Goal: Book appointment/travel/reservation

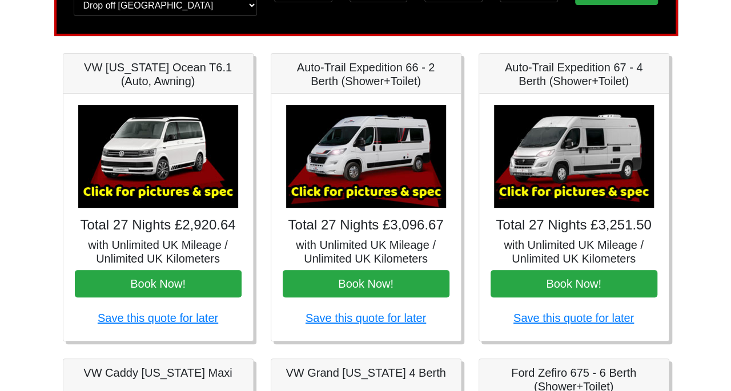
scroll to position [136, 0]
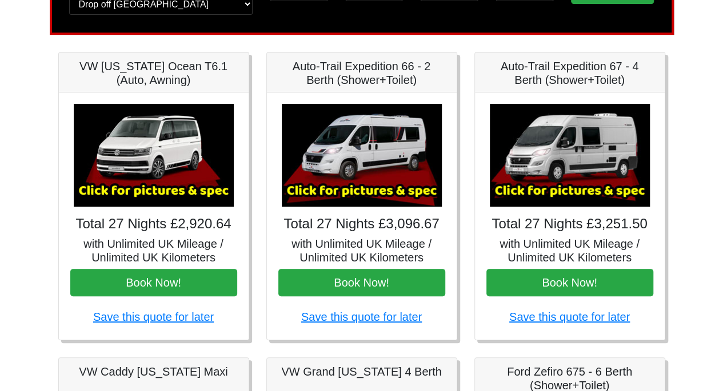
click at [371, 145] on img at bounding box center [362, 155] width 160 height 103
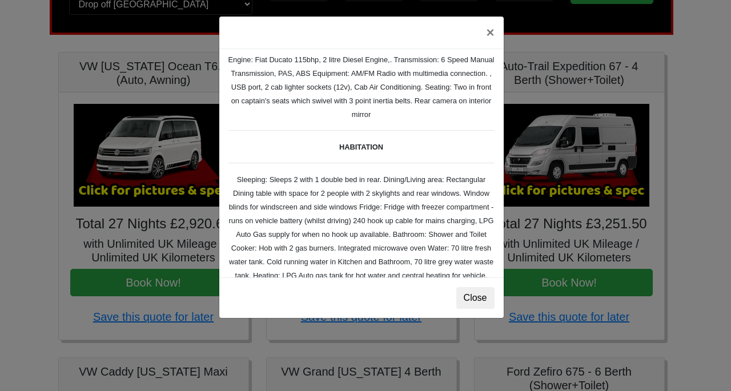
scroll to position [126, 0]
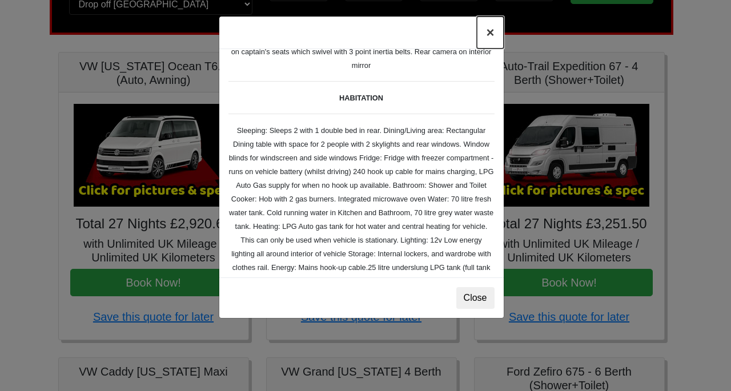
click at [490, 33] on button "×" at bounding box center [490, 33] width 26 height 32
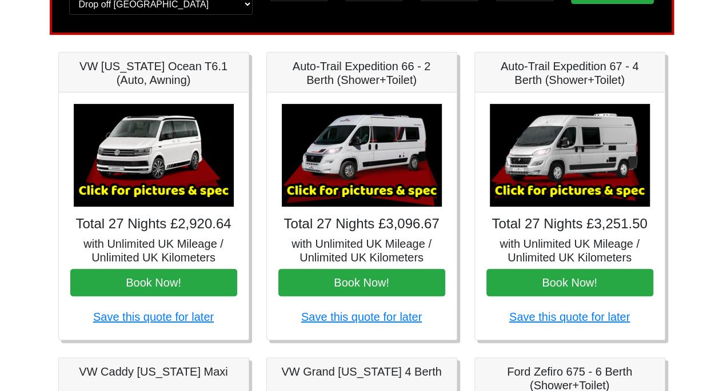
click at [575, 154] on img at bounding box center [570, 155] width 160 height 103
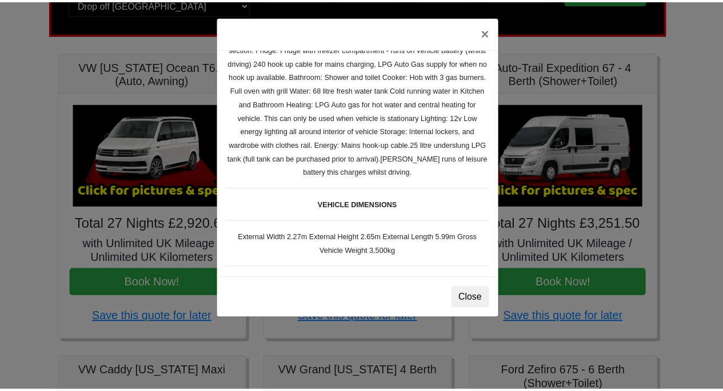
scroll to position [199, 0]
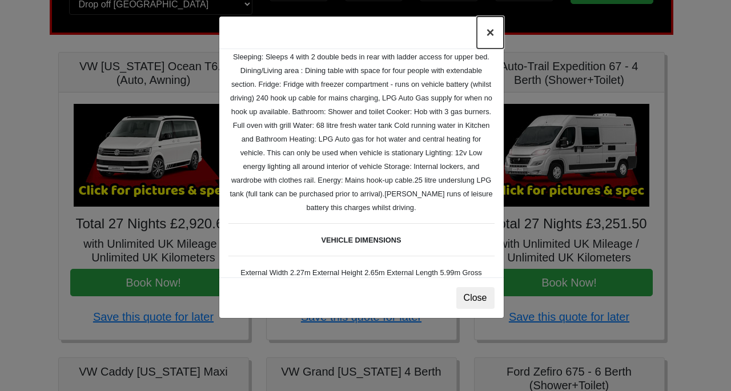
click at [489, 35] on button "×" at bounding box center [490, 33] width 26 height 32
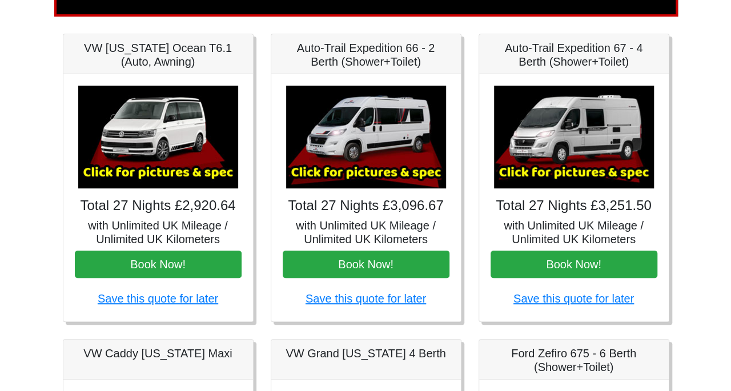
scroll to position [157, 0]
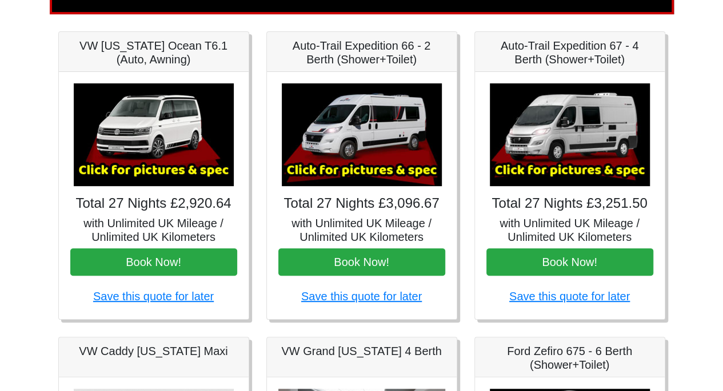
click at [191, 129] on img at bounding box center [154, 134] width 160 height 103
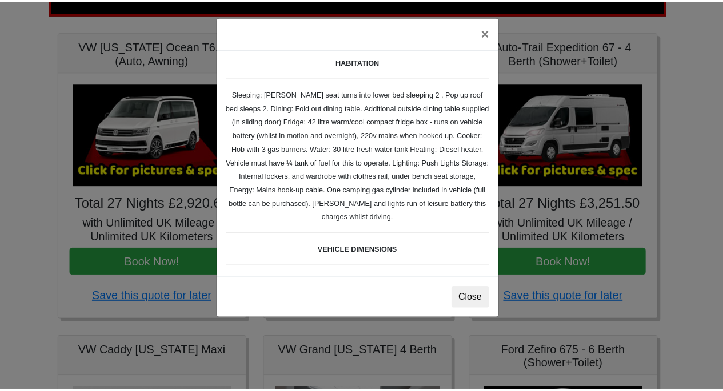
scroll to position [40, 0]
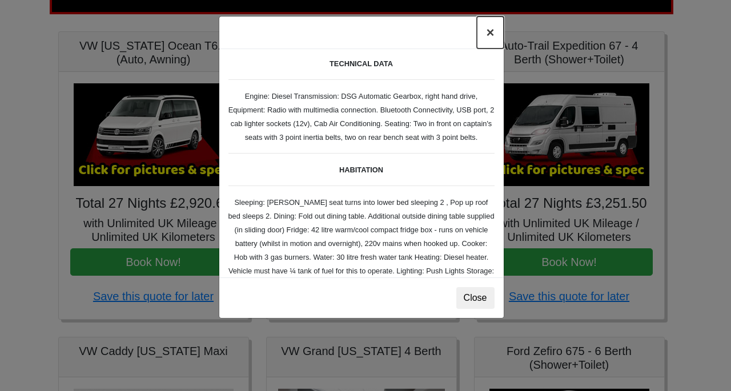
click at [491, 35] on button "×" at bounding box center [490, 33] width 26 height 32
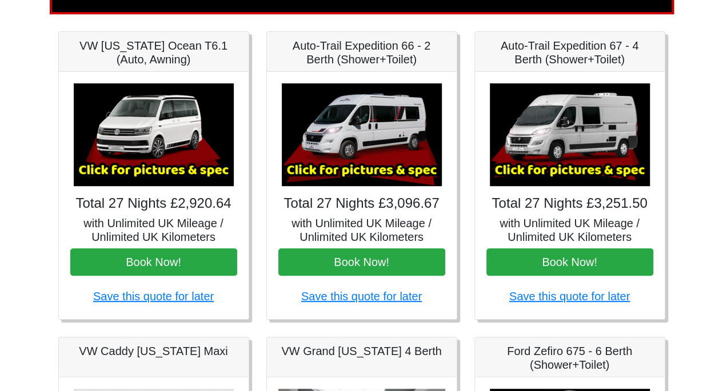
click at [359, 127] on img at bounding box center [362, 134] width 160 height 103
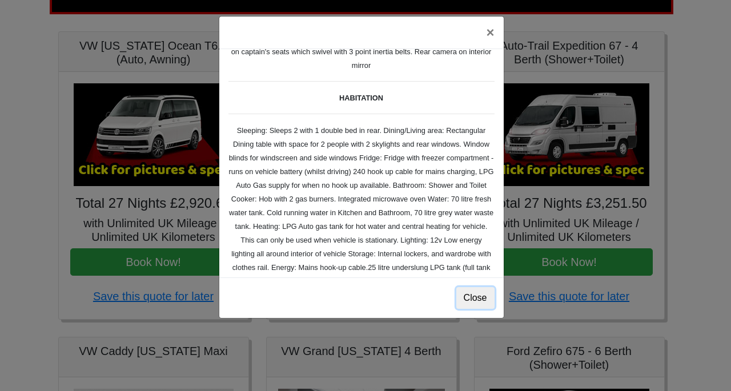
click at [485, 296] on button "Close" at bounding box center [476, 298] width 38 height 22
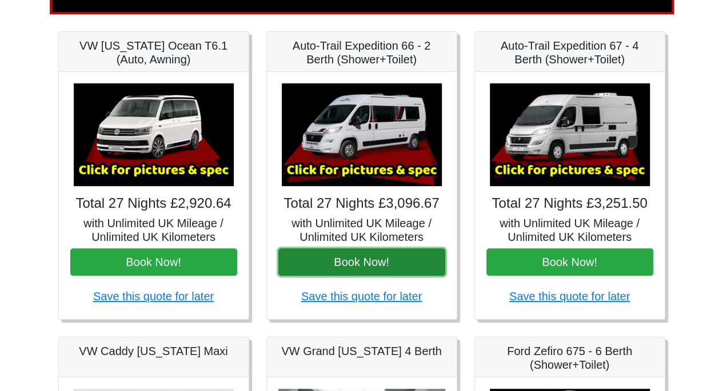
click at [354, 254] on button "Book Now!" at bounding box center [361, 262] width 167 height 27
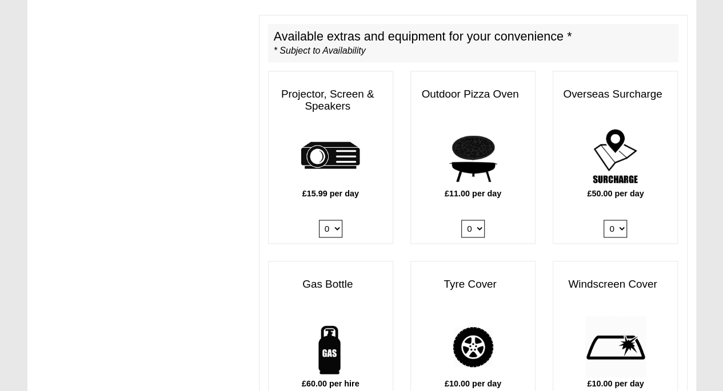
scroll to position [578, 0]
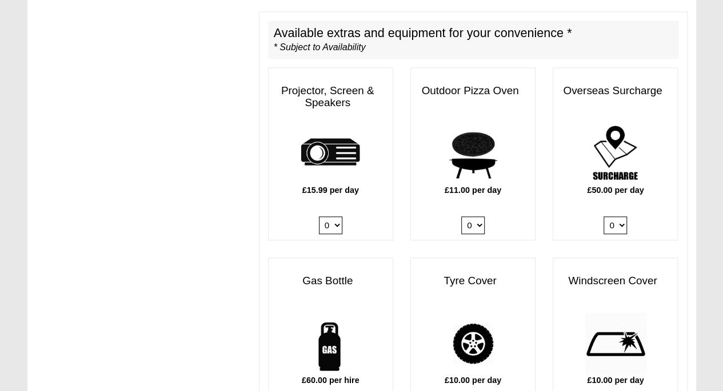
click at [604, 159] on img at bounding box center [615, 153] width 62 height 62
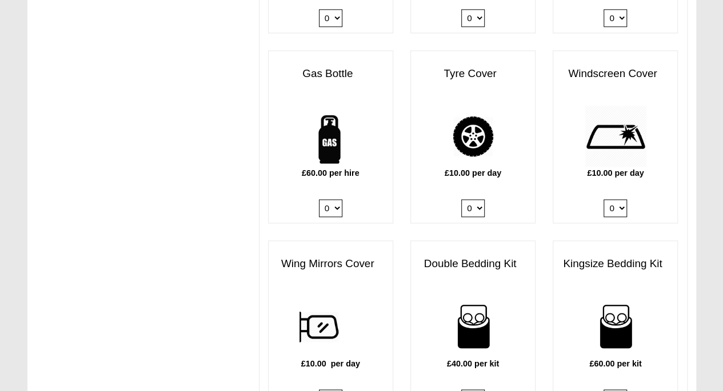
scroll to position [788, 0]
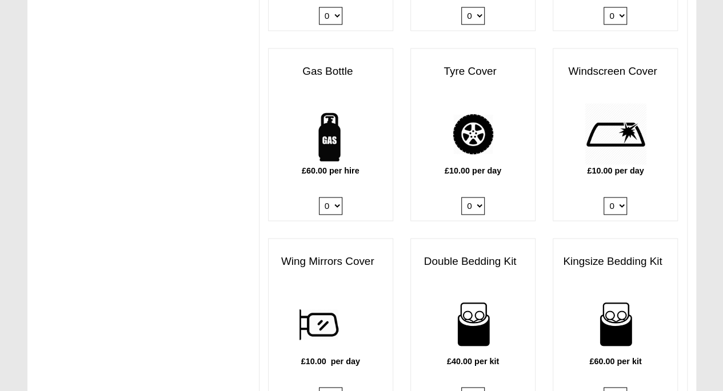
click at [336, 197] on select "0 1" at bounding box center [330, 206] width 23 height 18
select select "Gas Bottle x QTY 1 @ 60.00 GBP per hire."
click at [319, 197] on select "0 1" at bounding box center [330, 206] width 23 height 18
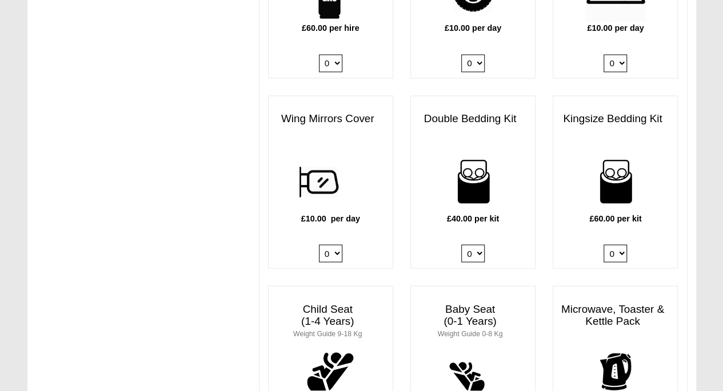
scroll to position [946, 0]
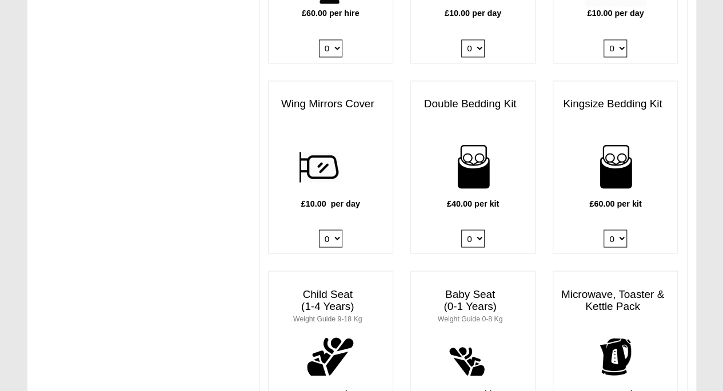
click at [477, 230] on select "0 1 2 3 4" at bounding box center [472, 239] width 23 height 18
select select "Double Bedding Kit x QTY 1 @ 40.00 GBP per kit."
click at [461, 230] on select "0 1 2 3 4" at bounding box center [472, 239] width 23 height 18
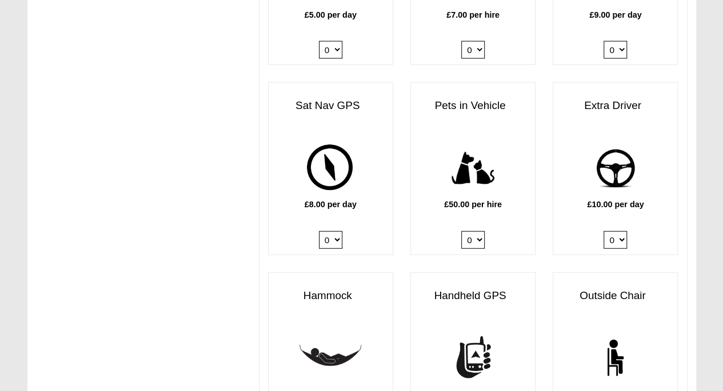
scroll to position [1327, 0]
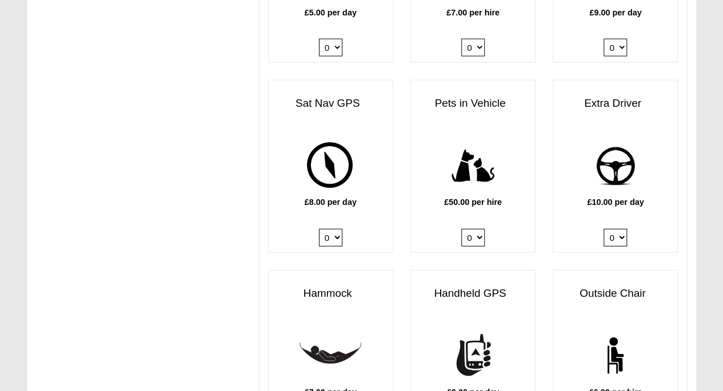
click at [622, 229] on select "0 1" at bounding box center [614, 238] width 23 height 18
select select "Extra Driver x QTY 1 @ 10.00 GBP per day."
click at [603, 229] on select "0 1" at bounding box center [614, 238] width 23 height 18
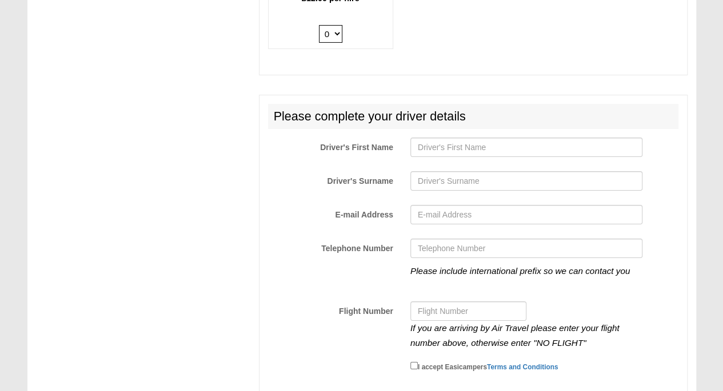
scroll to position [1924, 0]
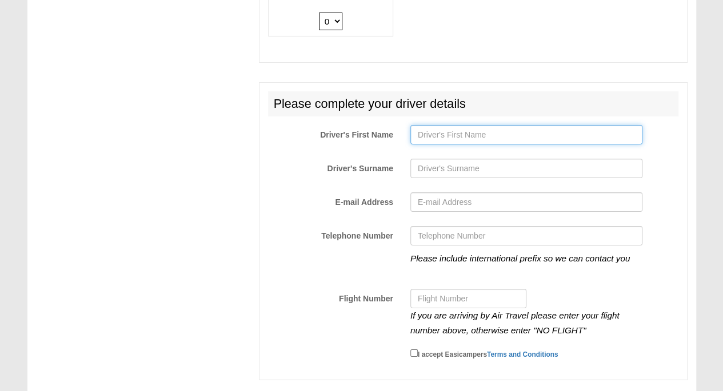
click at [437, 125] on input "Driver's First Name" at bounding box center [526, 134] width 232 height 19
type input "Kathryn"
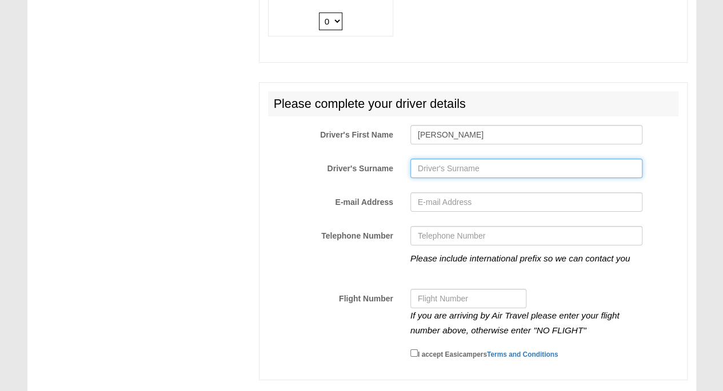
type input "Shewring"
type input "charlesmaxwellshewring@gmail.c"
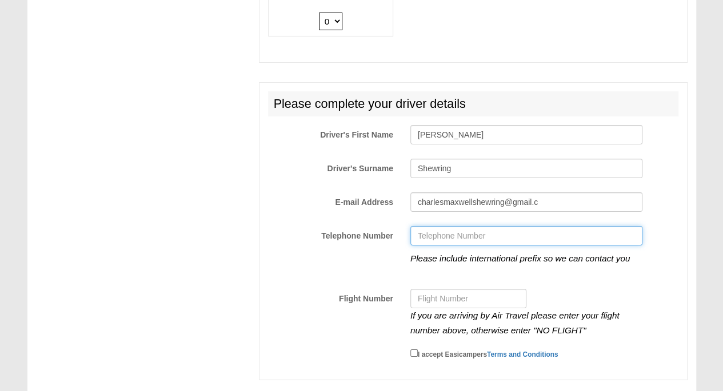
type input "+61417792944"
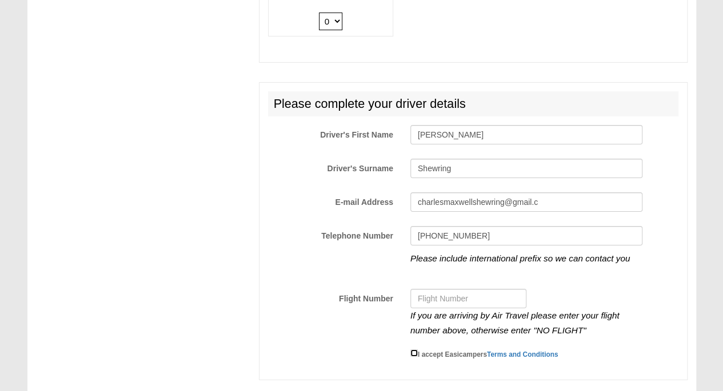
click at [410, 350] on input "I accept Easicampers Terms and Conditions" at bounding box center [413, 353] width 7 height 7
checkbox input "true"
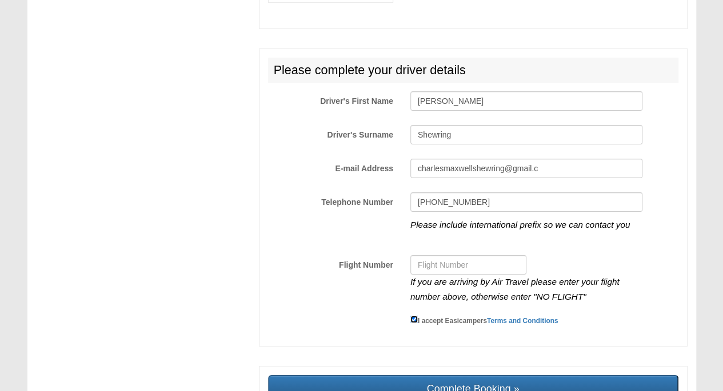
scroll to position [2025, 0]
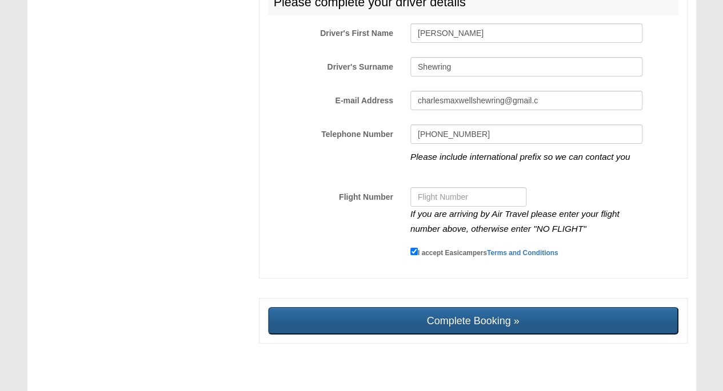
click at [485, 307] on input "Complete Booking »" at bounding box center [473, 320] width 410 height 27
click at [474, 307] on input "Complete Booking »" at bounding box center [473, 320] width 410 height 27
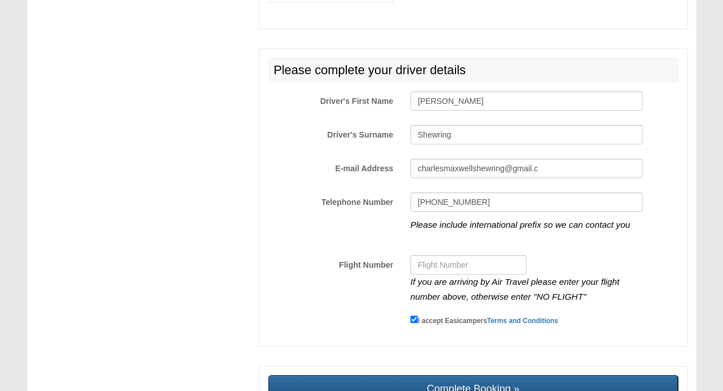
scroll to position [1979, 0]
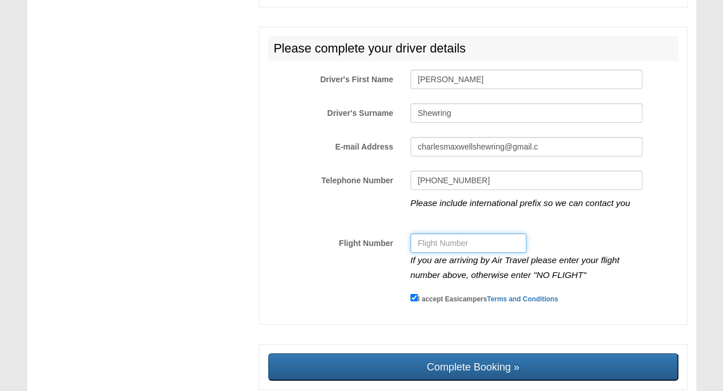
click at [439, 234] on input "Flight Number" at bounding box center [468, 243] width 116 height 19
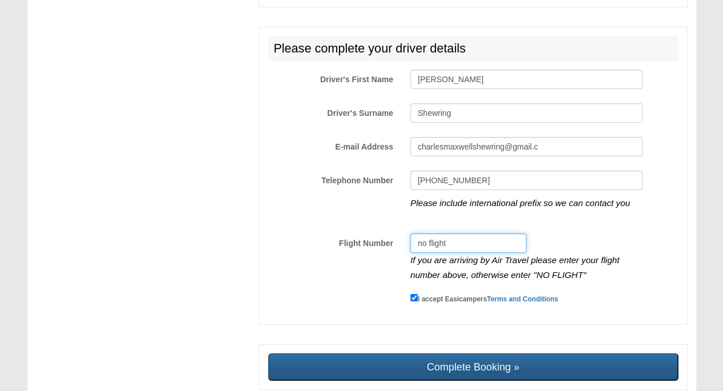
type input "no flight"
click at [478, 354] on input "Complete Booking »" at bounding box center [473, 367] width 410 height 27
type input "Sending, please wait..."
